Goal: Navigation & Orientation: Find specific page/section

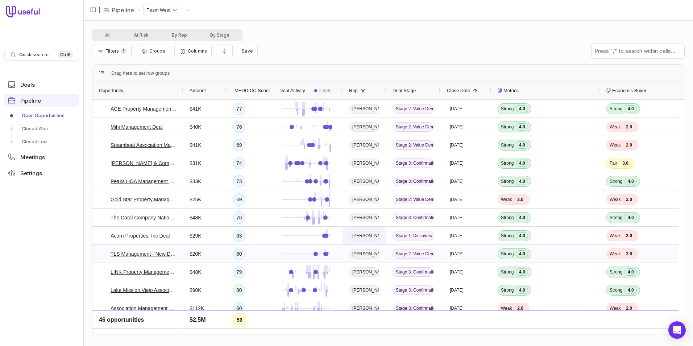
scroll to position [109, 0]
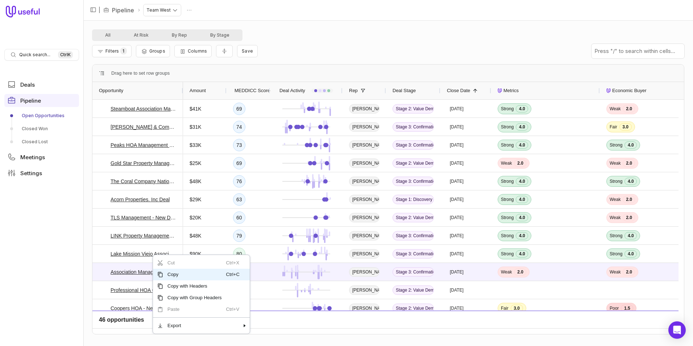
click at [67, 272] on nav "Quick search... Ctrl K Deals Pipeline Open Opportunities Closed Won Closed Lost…" at bounding box center [41, 173] width 83 height 346
